Goal: Task Accomplishment & Management: Manage account settings

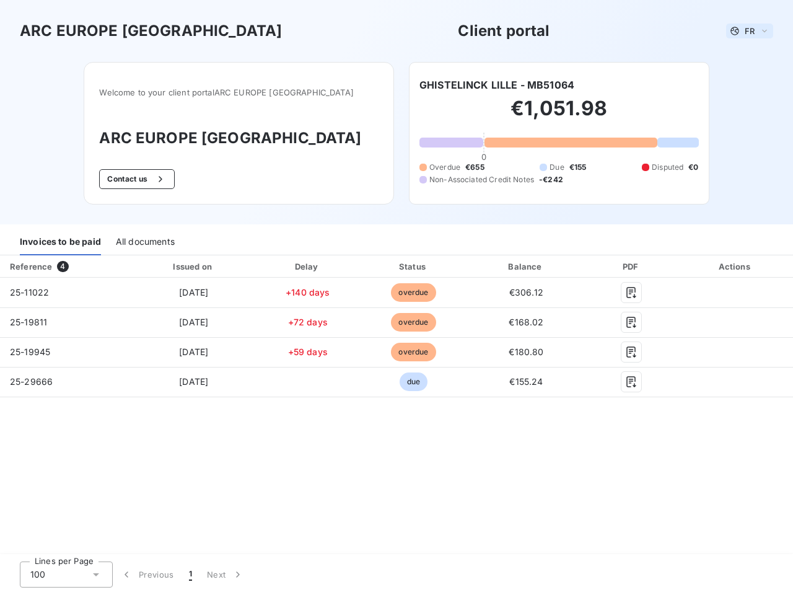
click at [750, 31] on span "FR" at bounding box center [750, 31] width 10 height 10
click at [165, 179] on button "Contact us" at bounding box center [136, 179] width 75 height 20
click at [60, 242] on div "Invoices to be paid" at bounding box center [60, 242] width 81 height 26
click at [144, 242] on div "All documents" at bounding box center [145, 242] width 59 height 26
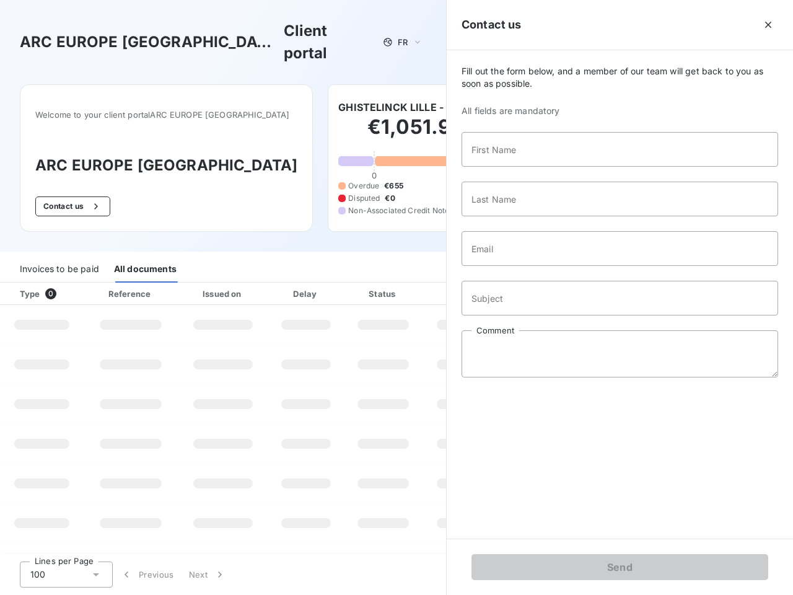
click at [193, 283] on th "Issued on" at bounding box center [223, 294] width 90 height 22
